Goal: Go to known website: Access a specific website the user already knows

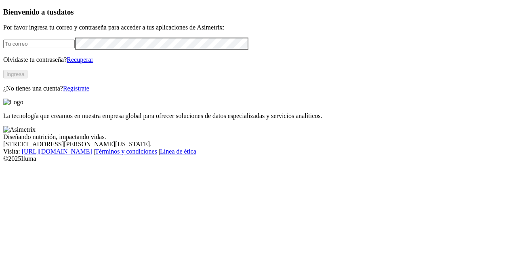
type input "[EMAIL_ADDRESS][DOMAIN_NAME]"
click at [27, 78] on button "Ingresa" at bounding box center [15, 74] width 24 height 8
